Goal: Task Accomplishment & Management: Manage account settings

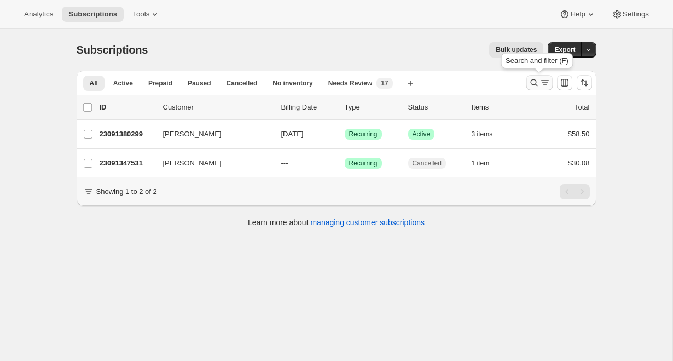
click at [532, 83] on icon "Search and filter results" at bounding box center [534, 82] width 11 height 11
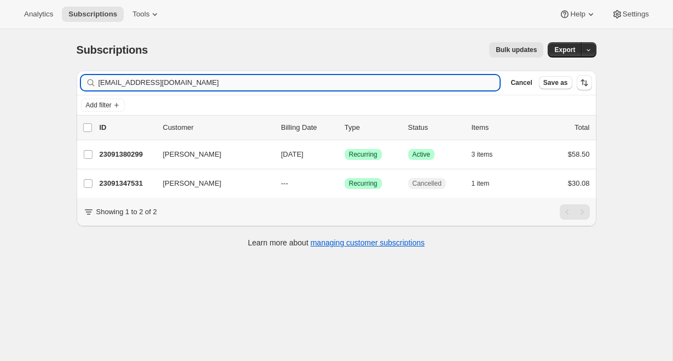
click at [251, 83] on input "[EMAIL_ADDRESS][DOMAIN_NAME]" at bounding box center [300, 82] width 402 height 15
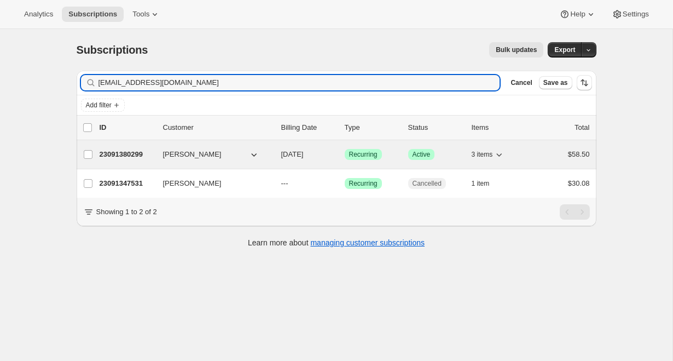
type input "[EMAIL_ADDRESS][DOMAIN_NAME]"
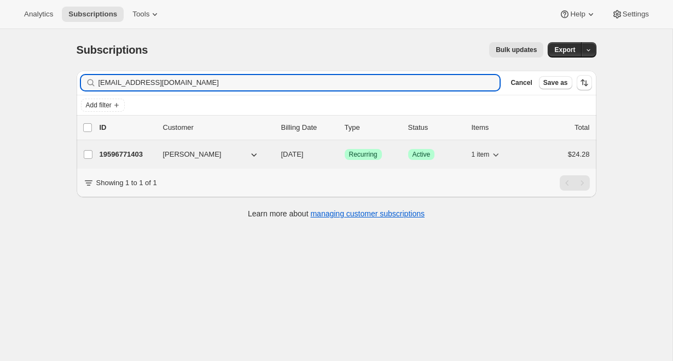
click at [115, 153] on p "19596771403" at bounding box center [127, 154] width 55 height 11
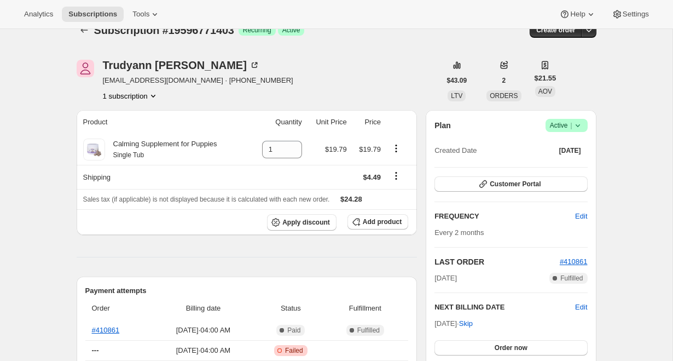
scroll to position [21, 0]
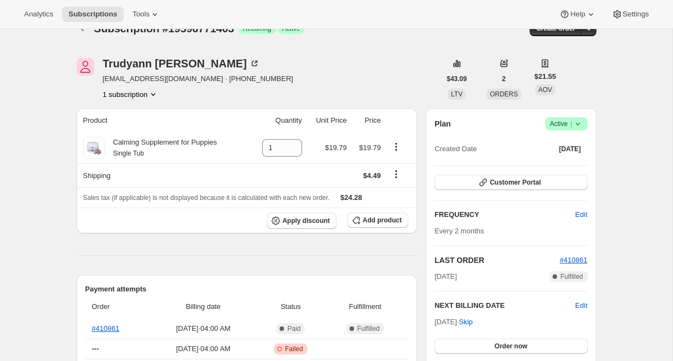
click at [583, 125] on icon at bounding box center [578, 123] width 11 height 11
click at [584, 160] on span "Cancel subscription" at bounding box center [563, 164] width 62 height 8
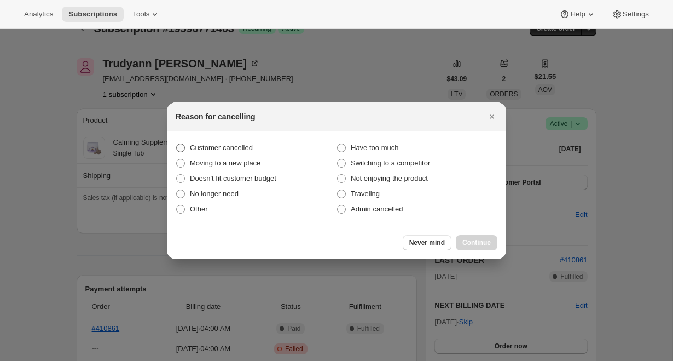
click at [250, 149] on span "Customer cancelled" at bounding box center [221, 147] width 63 height 8
click at [177, 144] on input "Customer cancelled" at bounding box center [176, 143] width 1 height 1
radio input "true"
click at [478, 244] on span "Continue" at bounding box center [477, 242] width 28 height 9
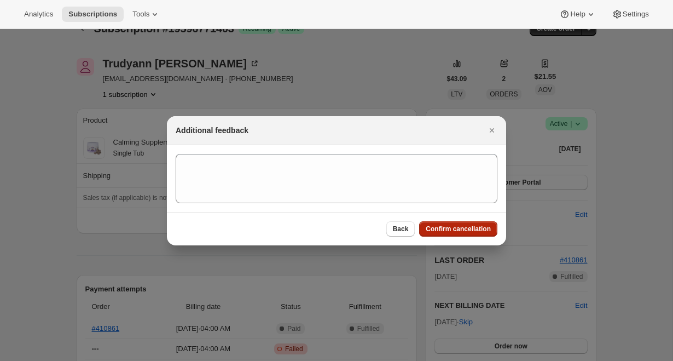
click at [448, 228] on span "Confirm cancellation" at bounding box center [458, 228] width 65 height 9
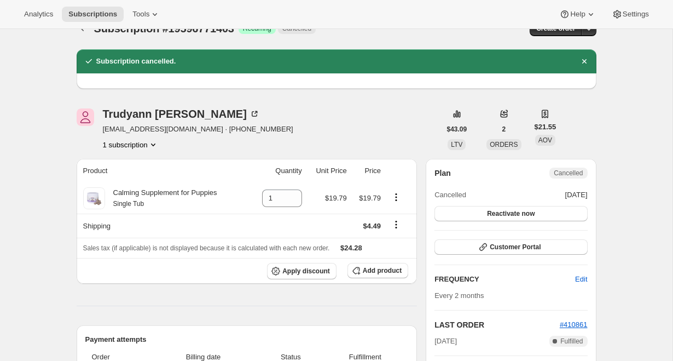
scroll to position [0, 0]
